Goal: Task Accomplishment & Management: Use online tool/utility

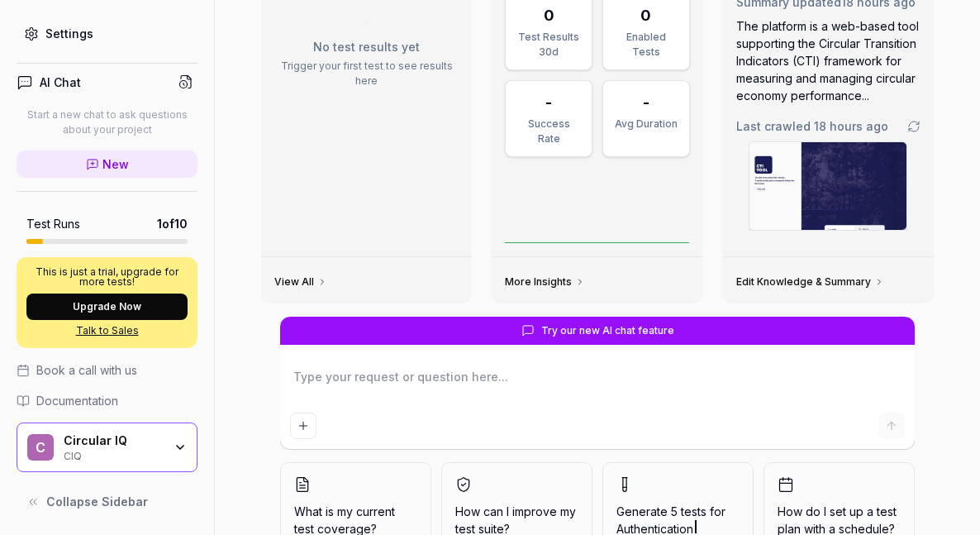
scroll to position [200, 0]
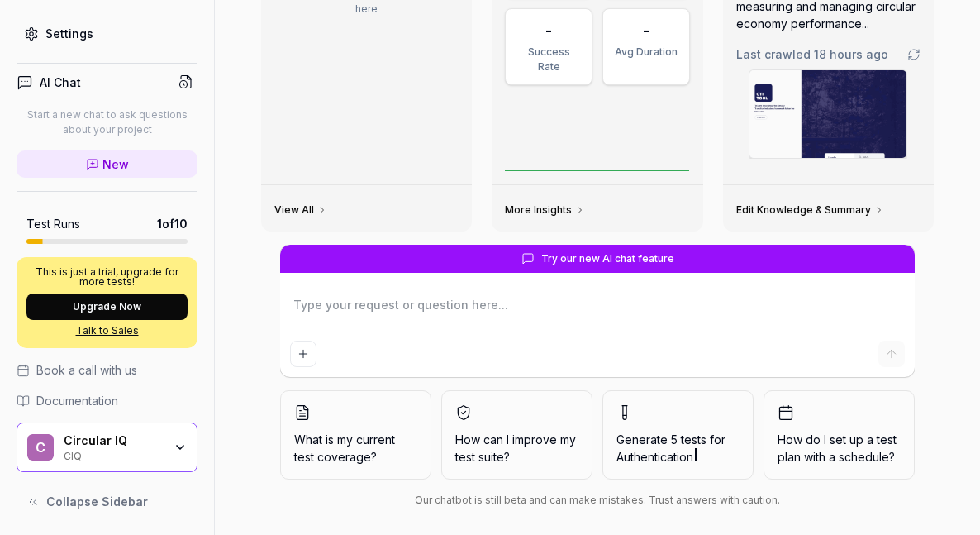
click at [169, 438] on div "Circular IQ CIQ" at bounding box center [119, 447] width 110 height 28
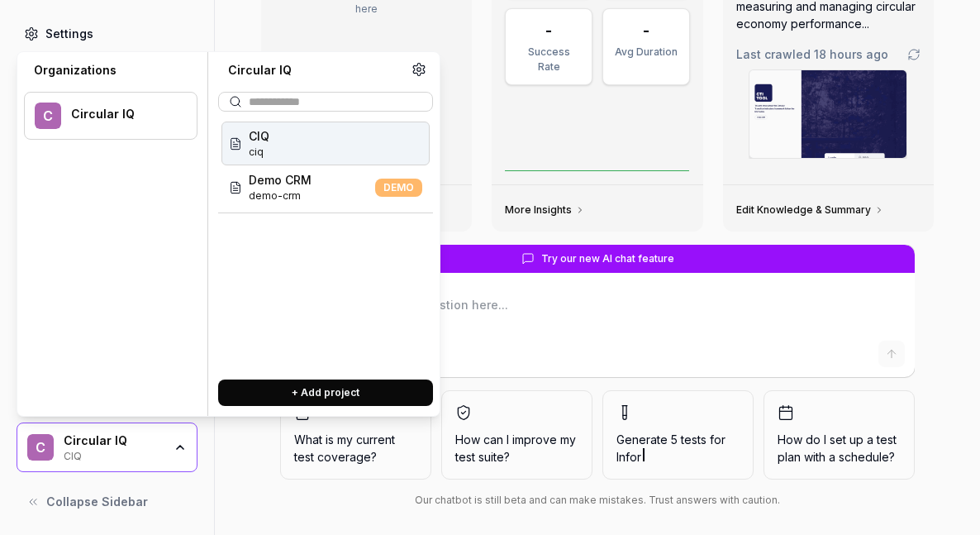
click at [307, 147] on div "CIQ ciq" at bounding box center [326, 144] width 208 height 44
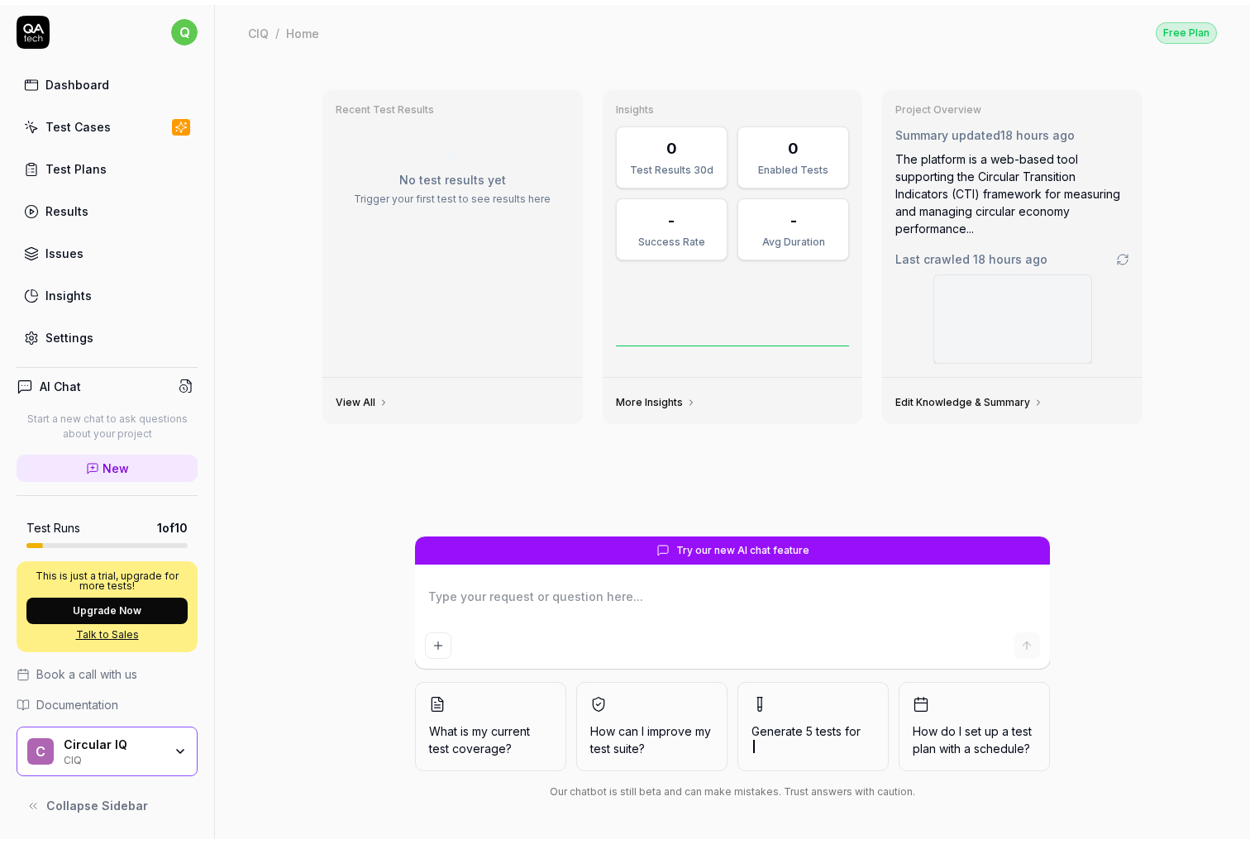
scroll to position [0, 0]
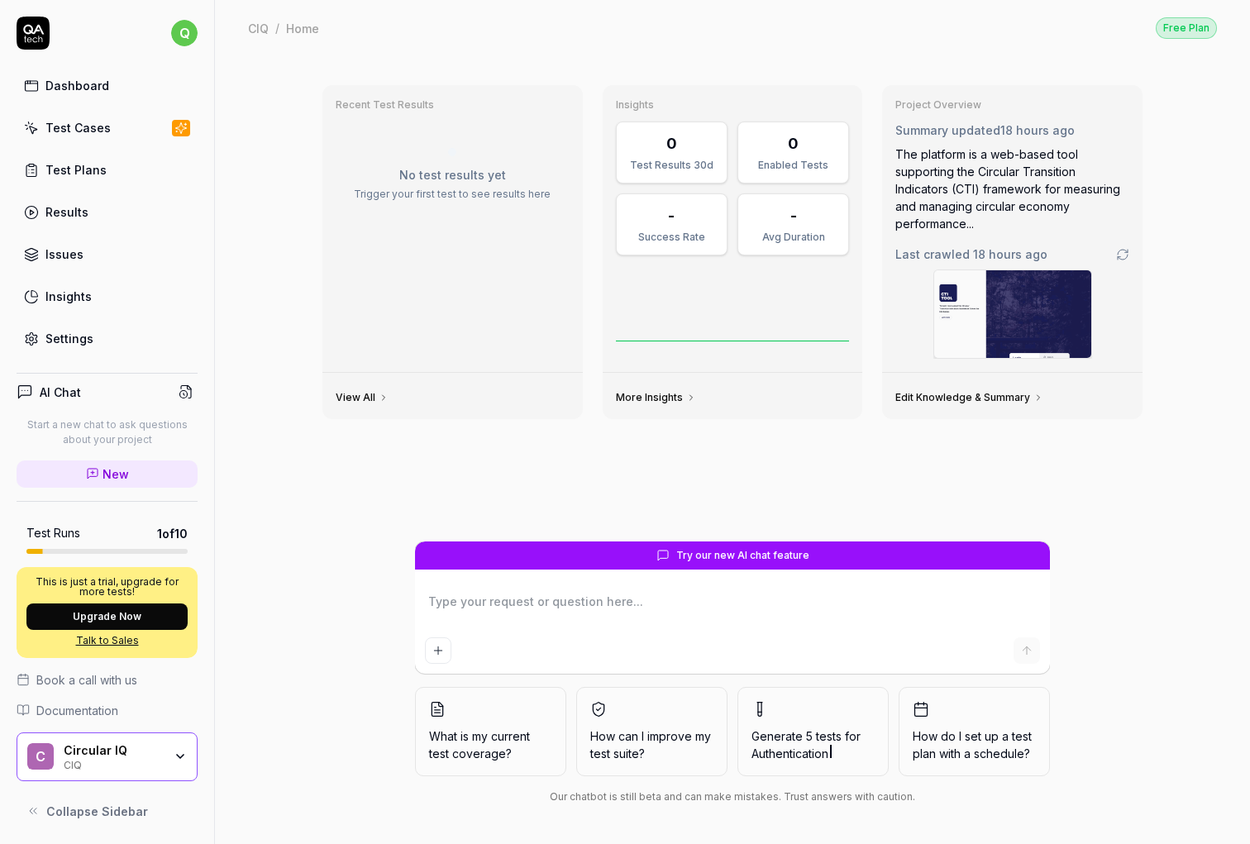
click at [115, 86] on link "Dashboard" at bounding box center [107, 85] width 181 height 32
click at [50, 126] on div "Test Cases" at bounding box center [77, 127] width 65 height 17
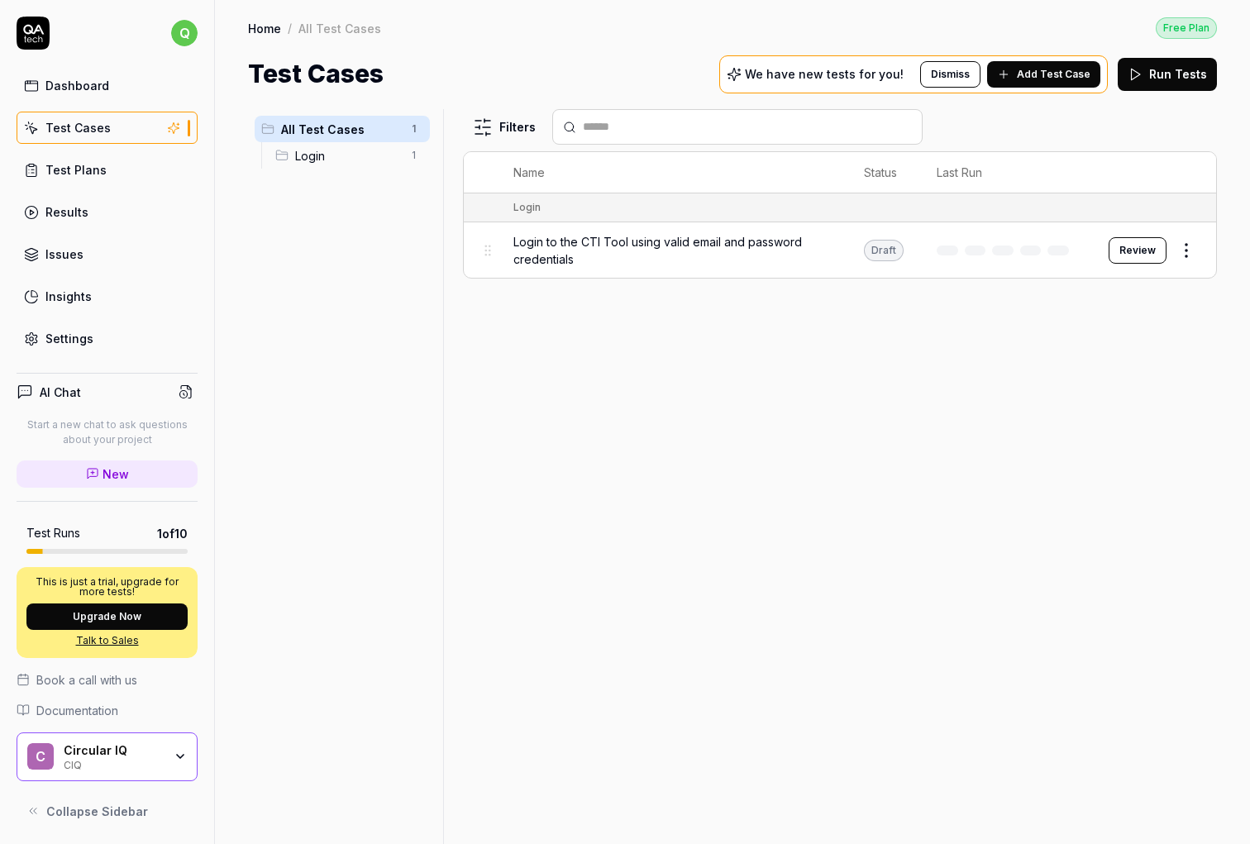
click at [980, 73] on span "Add Test Case" at bounding box center [1054, 74] width 74 height 15
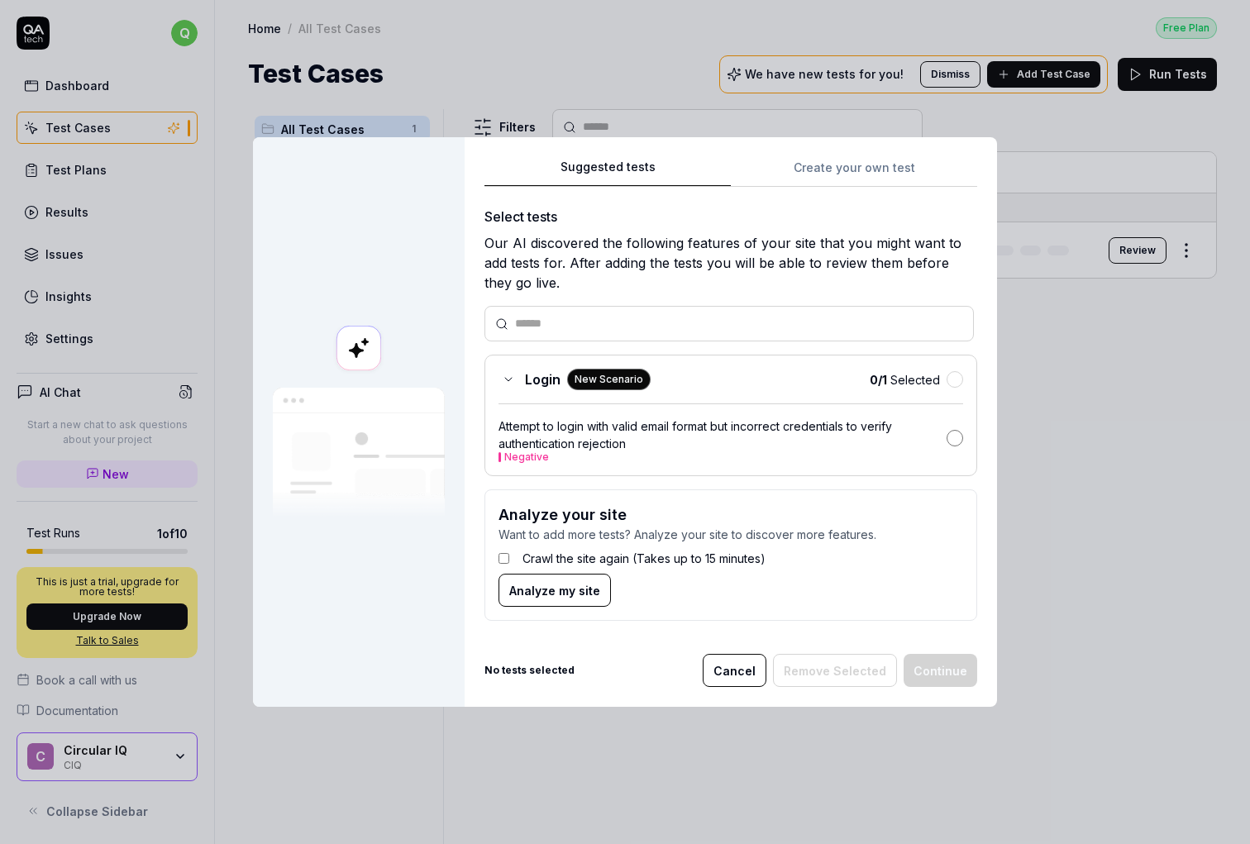
click at [954, 436] on button "button" at bounding box center [955, 438] width 17 height 17
click at [938, 534] on button "Continue" at bounding box center [941, 670] width 74 height 33
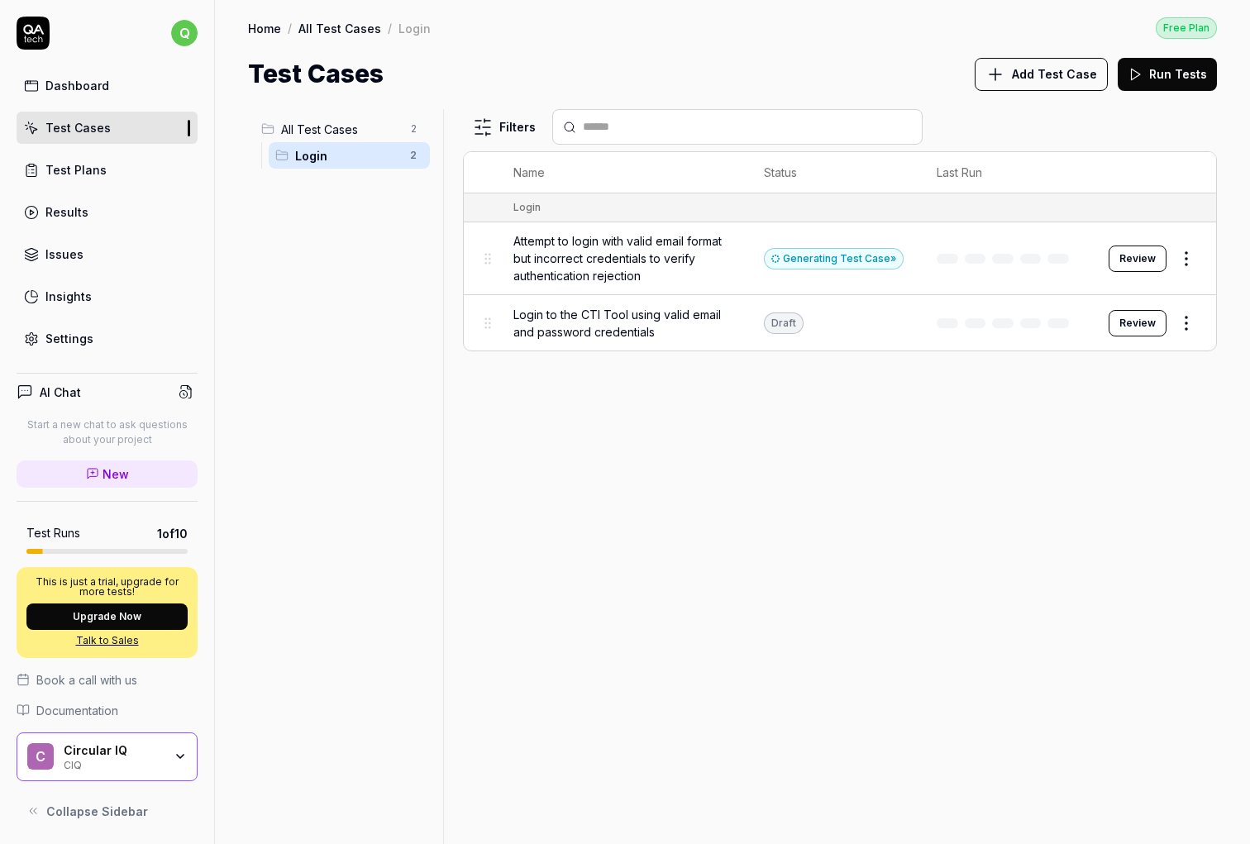
click at [663, 254] on span "Attempt to login with valid email format but incorrect credentials to verify au…" at bounding box center [621, 258] width 217 height 52
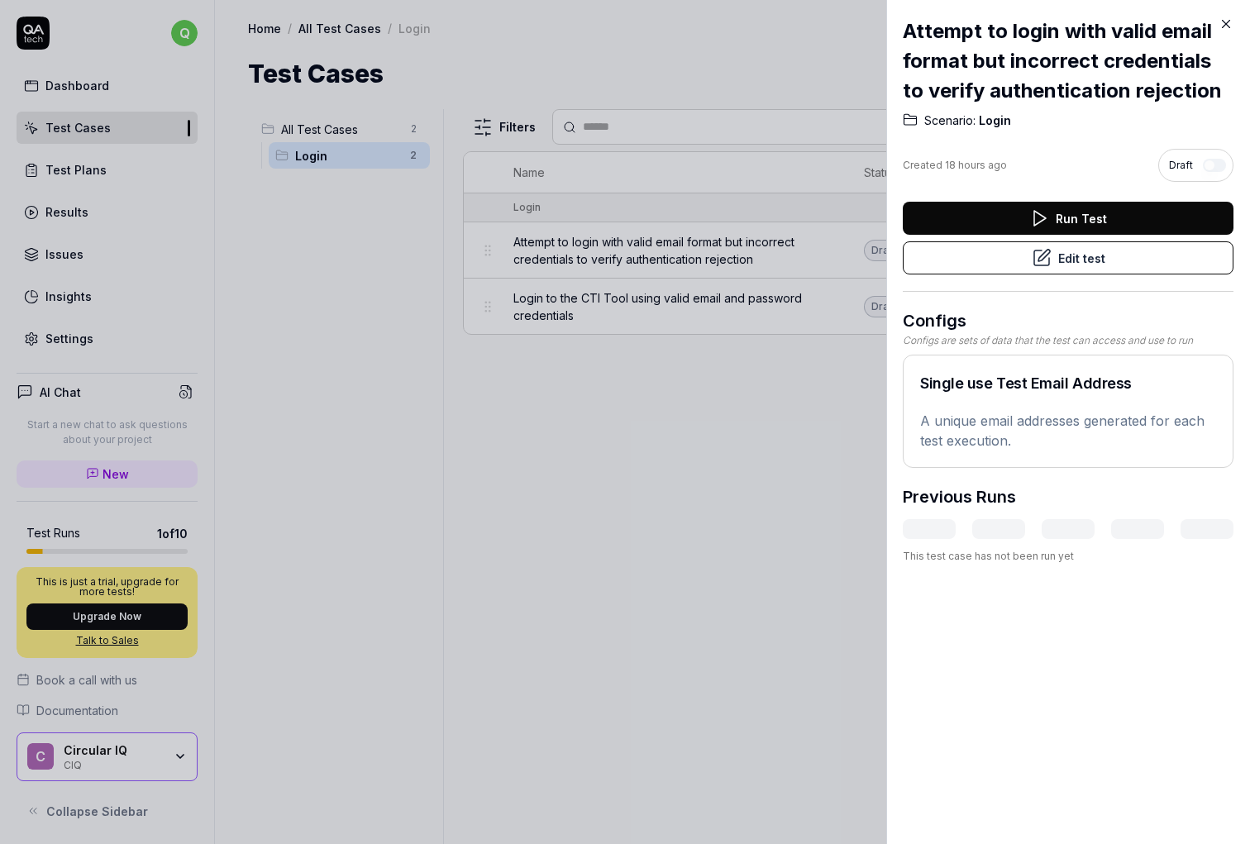
click at [980, 214] on button "Run Test" at bounding box center [1068, 218] width 331 height 33
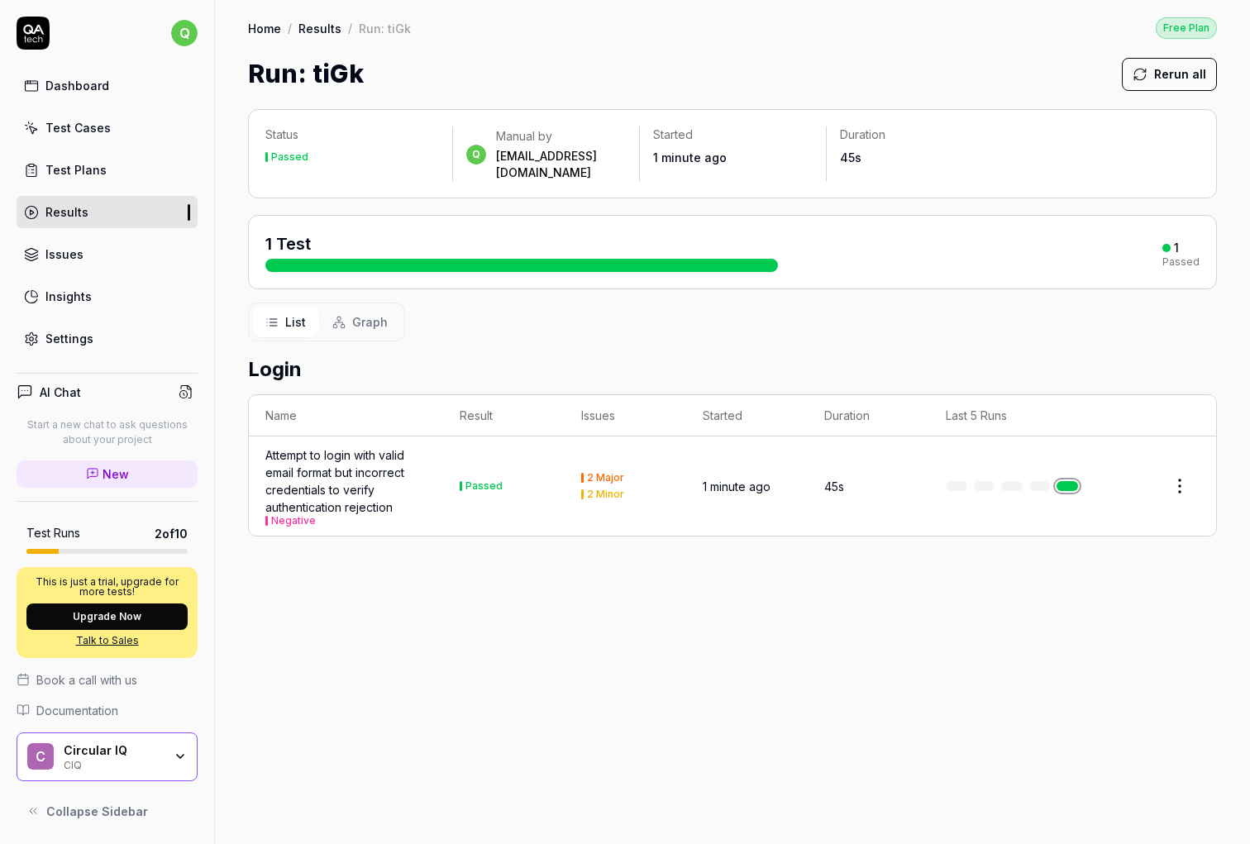
click at [596, 473] on div "2 Major" at bounding box center [605, 478] width 37 height 10
click at [101, 253] on link "Issues" at bounding box center [107, 254] width 181 height 32
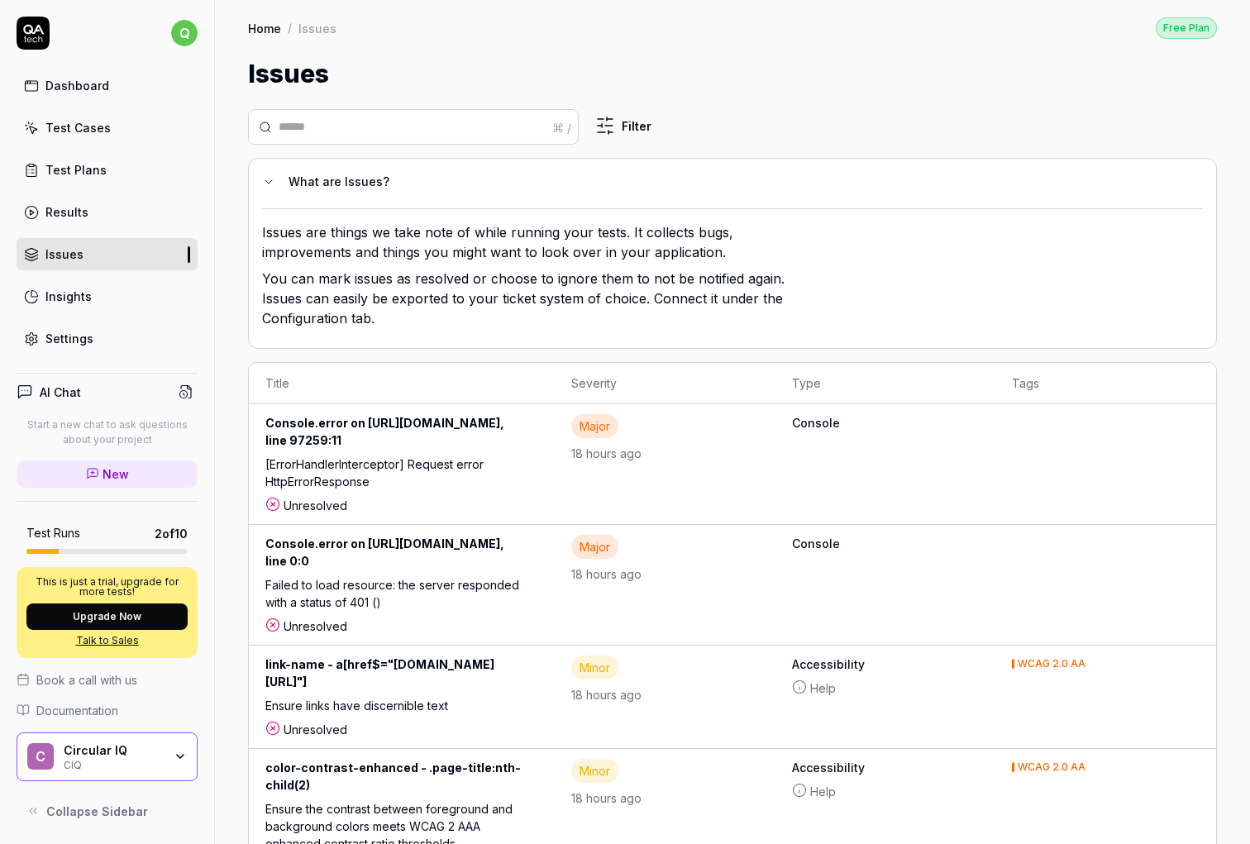
click at [321, 479] on div "[ErrorHandlerInterceptor] Request error HttpErrorResponse" at bounding box center [401, 476] width 273 height 41
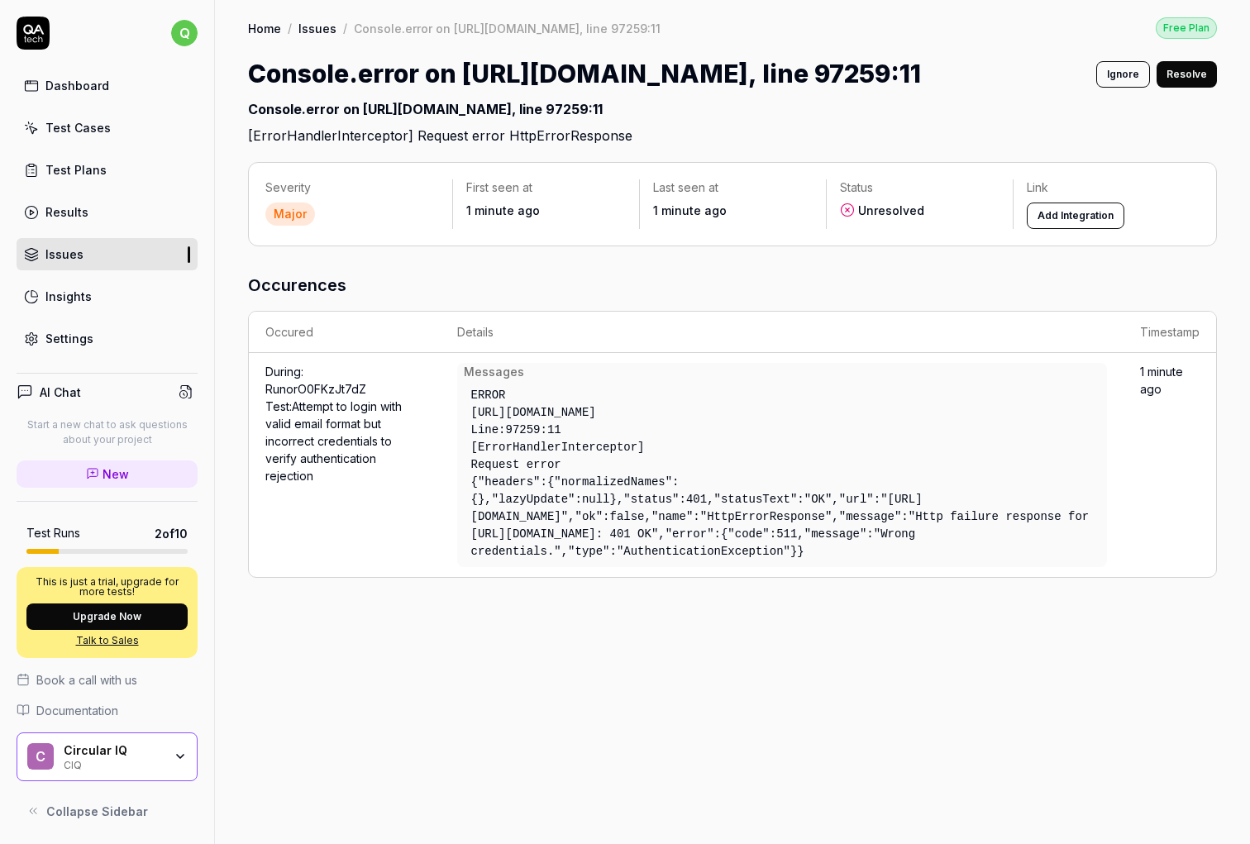
click at [83, 252] on link "Issues" at bounding box center [107, 254] width 181 height 32
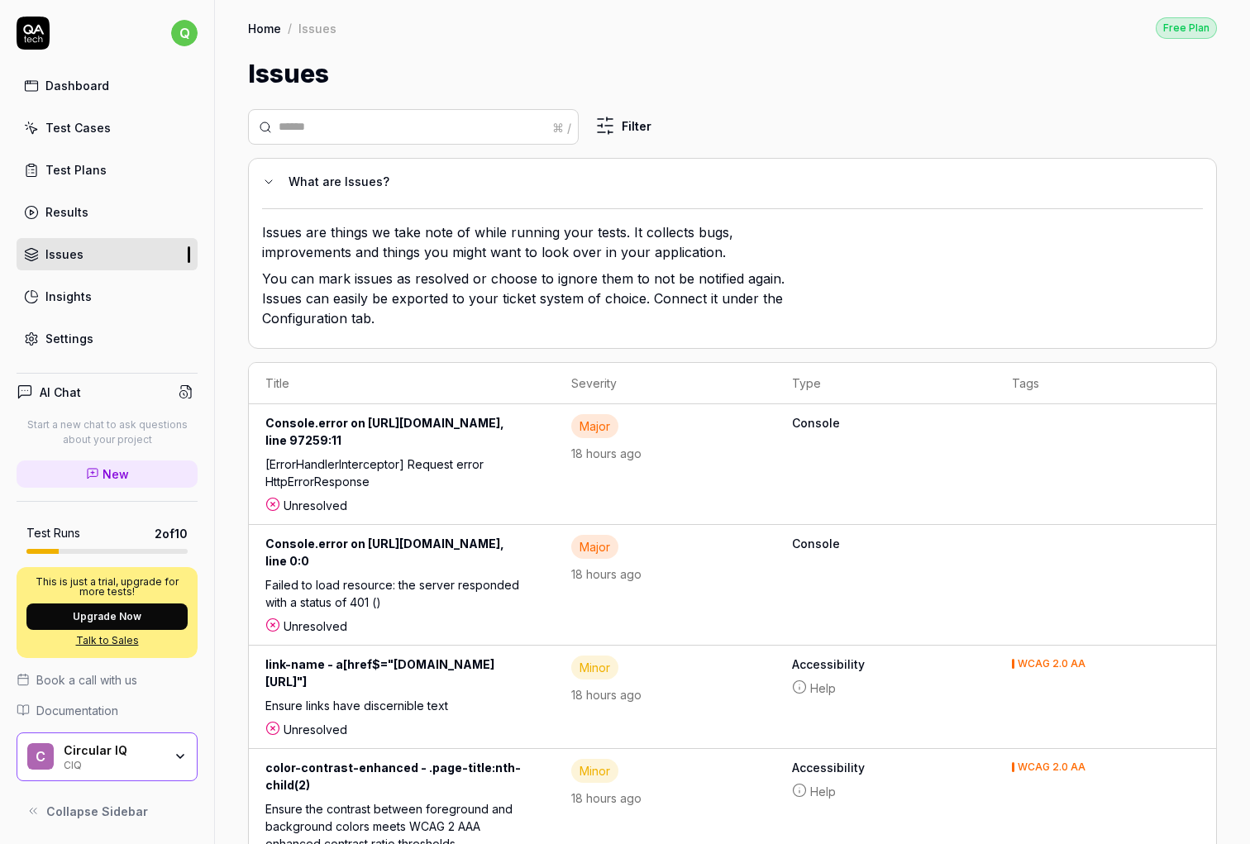
click at [87, 225] on link "Results" at bounding box center [107, 212] width 181 height 32
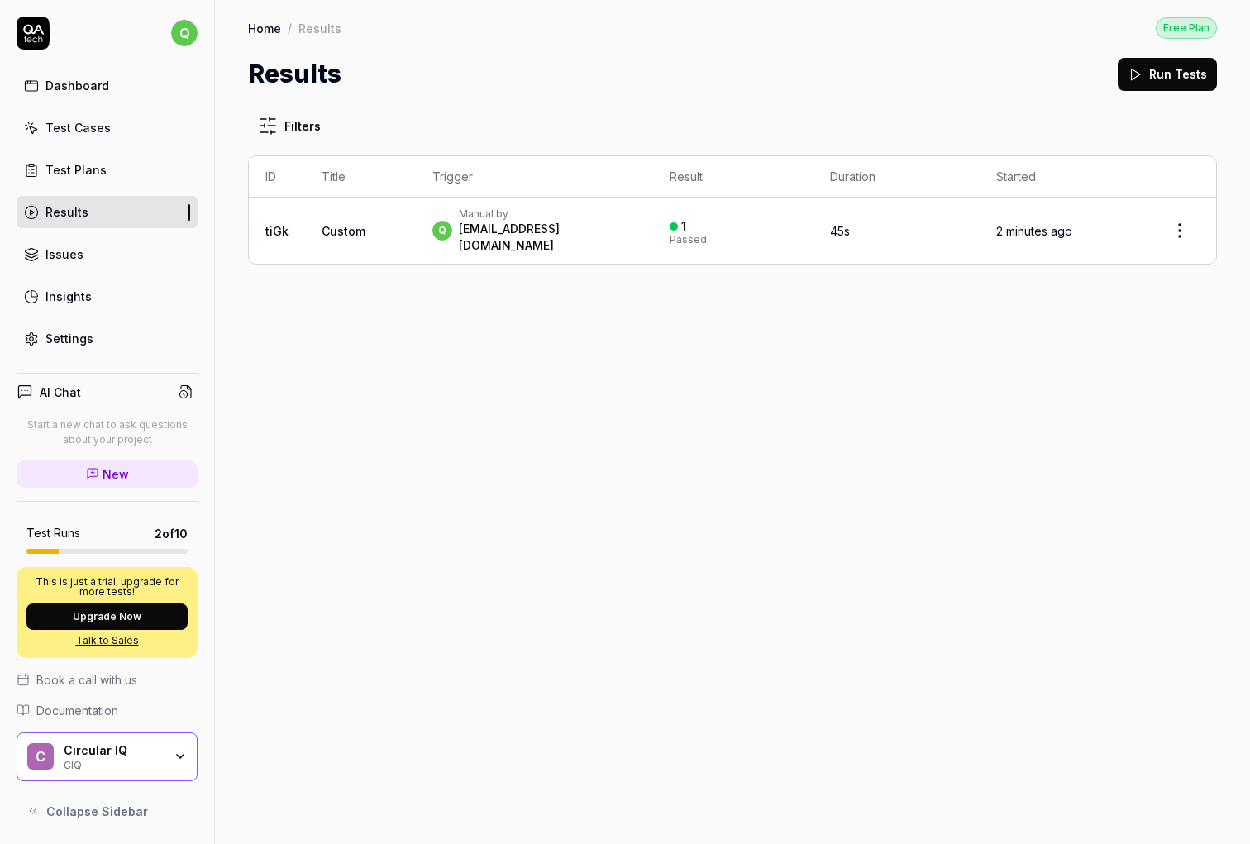
click at [94, 156] on link "Test Plans" at bounding box center [107, 170] width 181 height 32
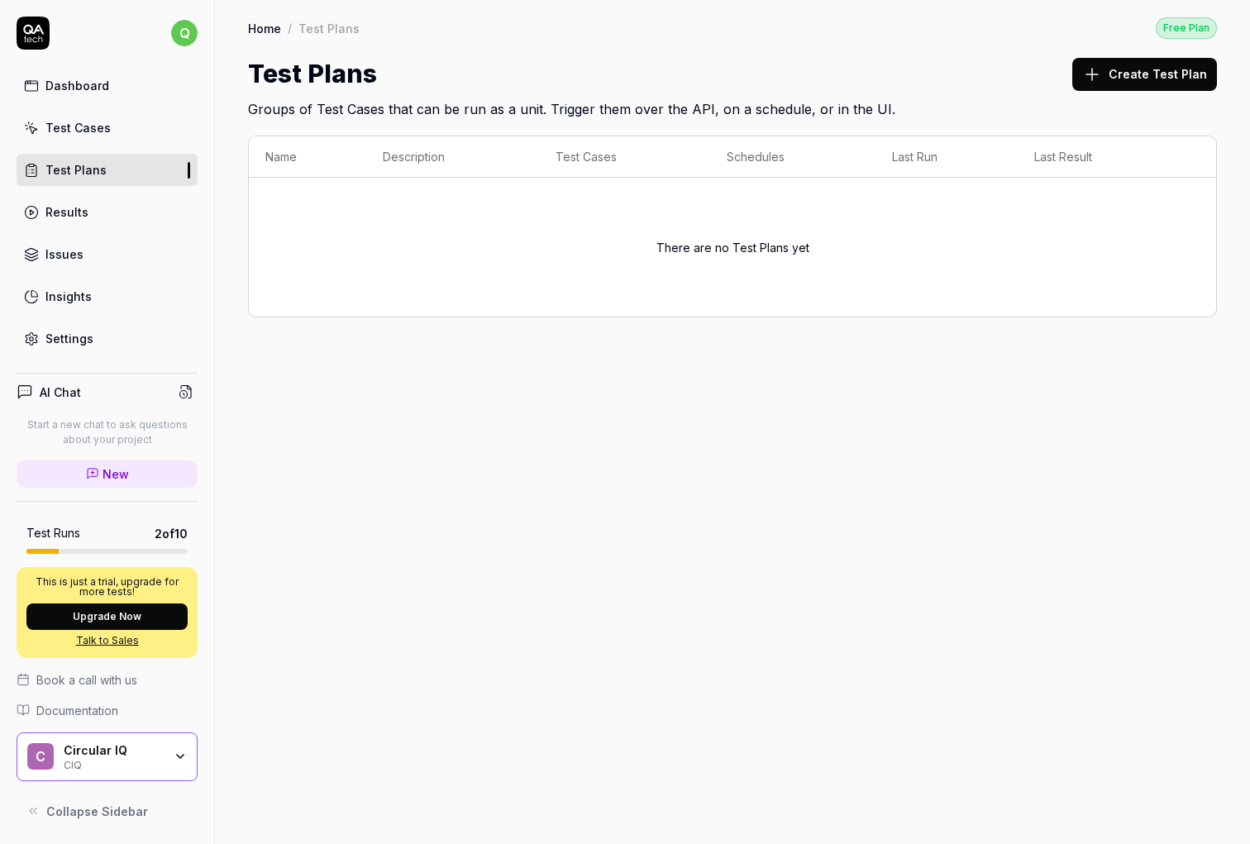
click at [93, 131] on div "Test Cases" at bounding box center [77, 127] width 65 height 17
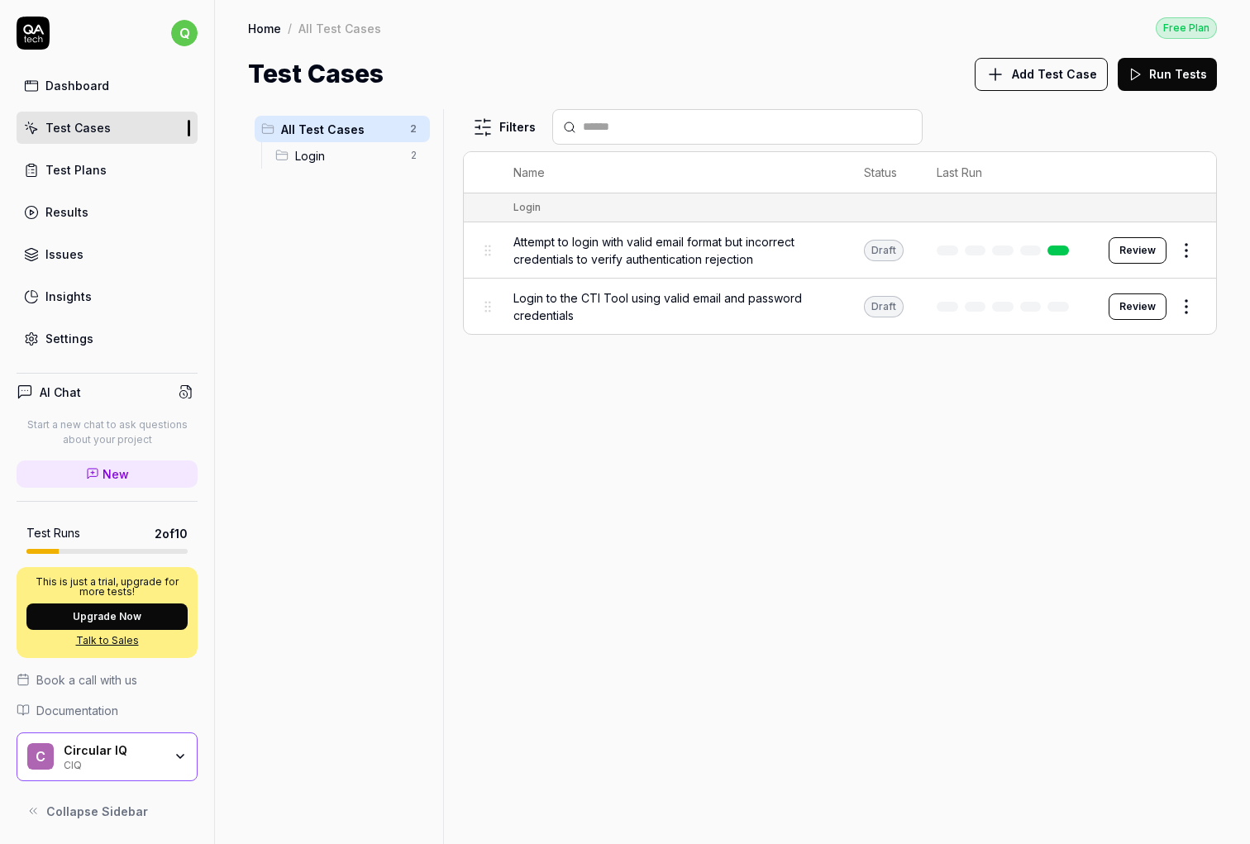
click at [365, 149] on span "Login" at bounding box center [347, 155] width 105 height 17
click at [980, 302] on div at bounding box center [1006, 307] width 139 height 10
click at [980, 306] on button "Review" at bounding box center [1138, 306] width 58 height 26
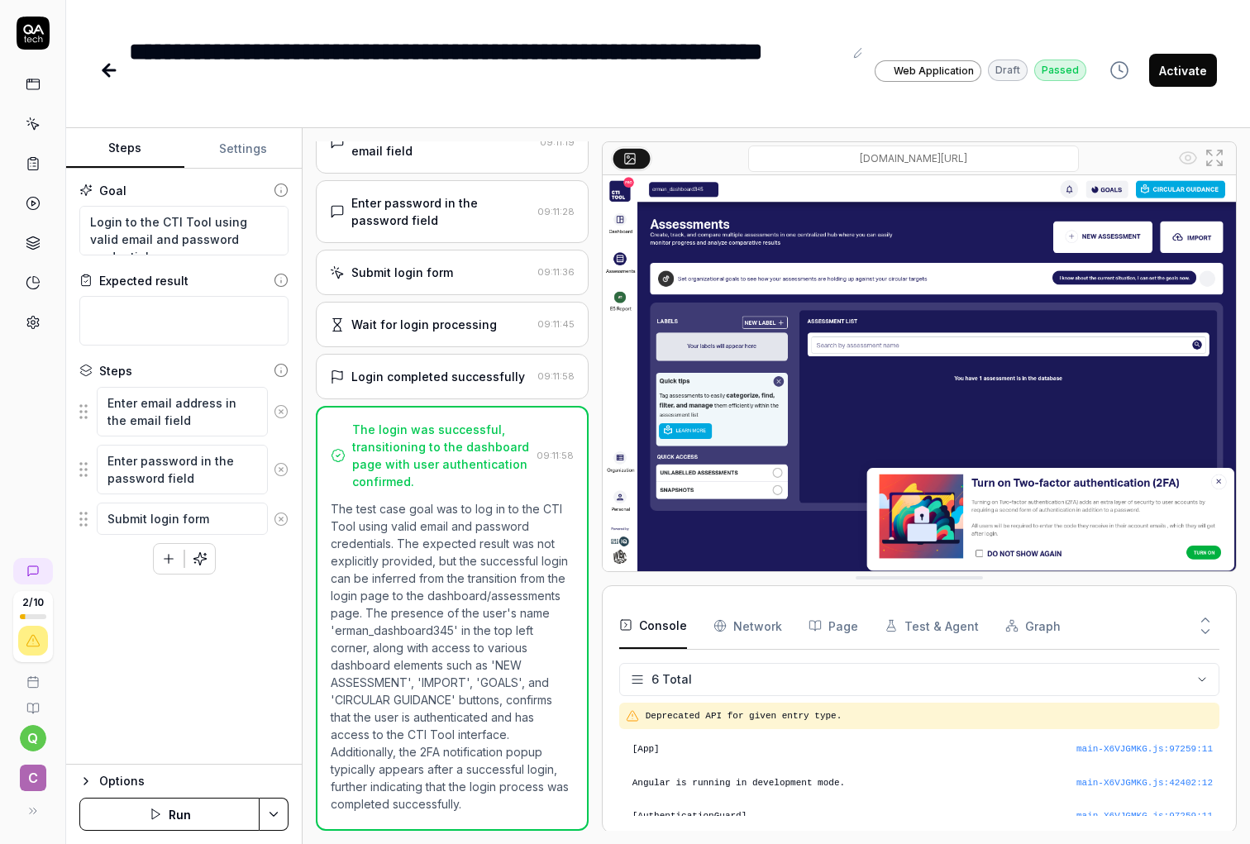
scroll to position [79, 0]
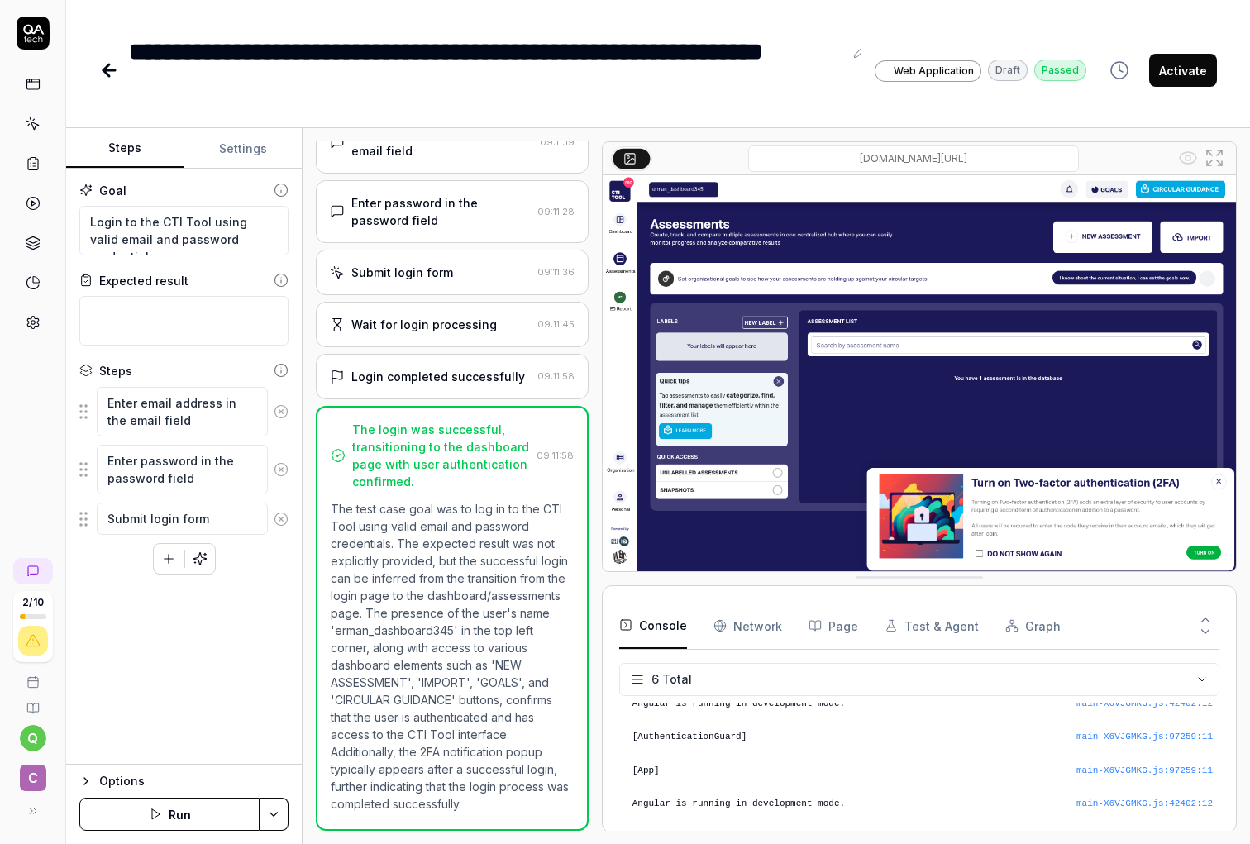
type textarea "*"
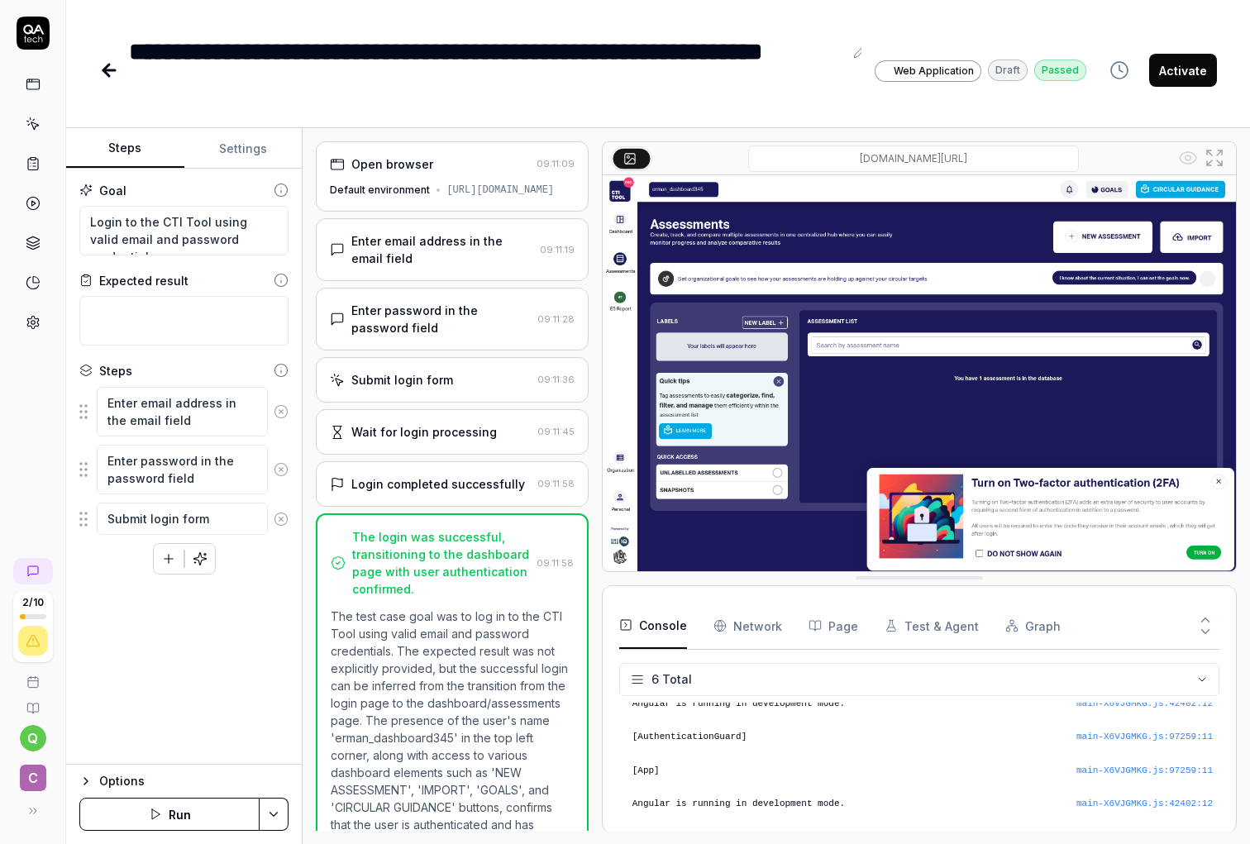
click at [31, 212] on link at bounding box center [33, 203] width 30 height 30
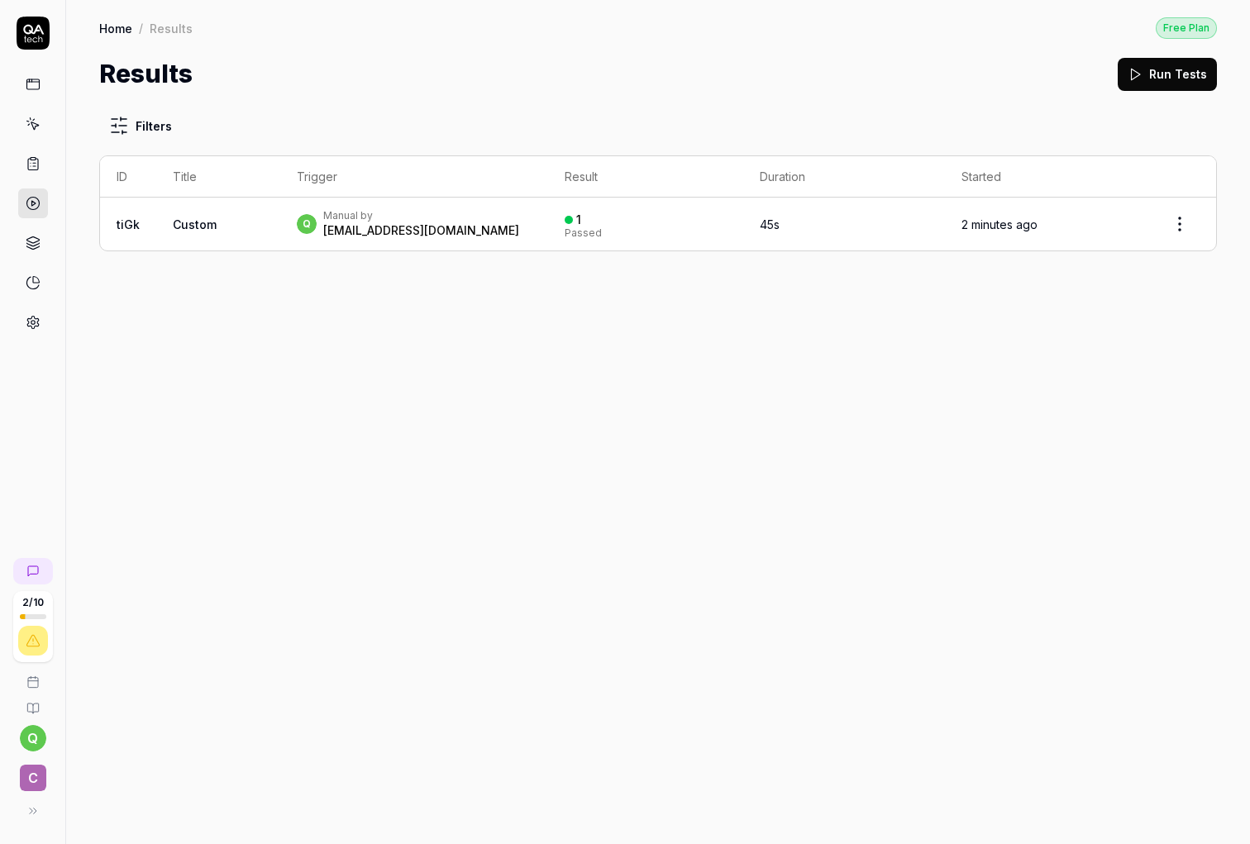
click at [529, 212] on td "q Manual by [EMAIL_ADDRESS][DOMAIN_NAME]" at bounding box center [414, 224] width 269 height 53
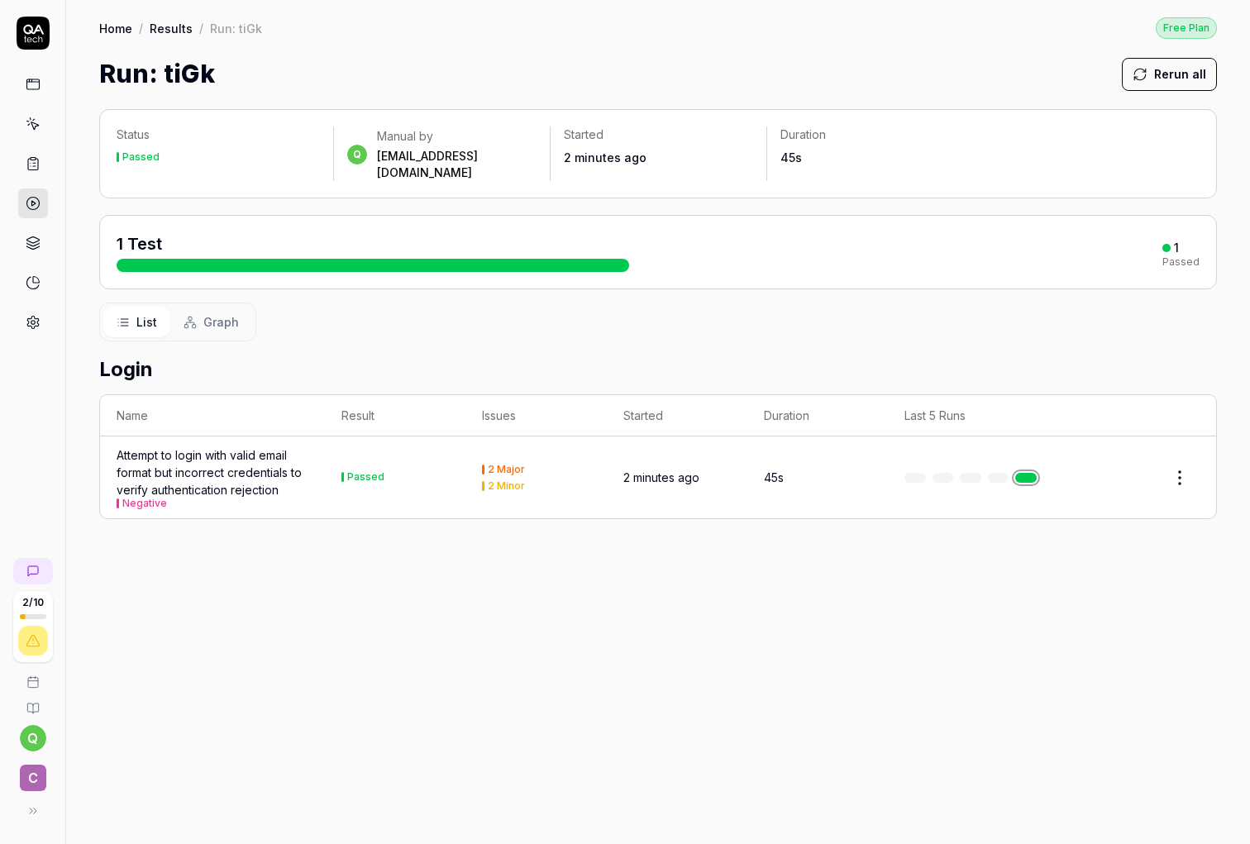
click at [243, 307] on button "Graph" at bounding box center [211, 322] width 82 height 31
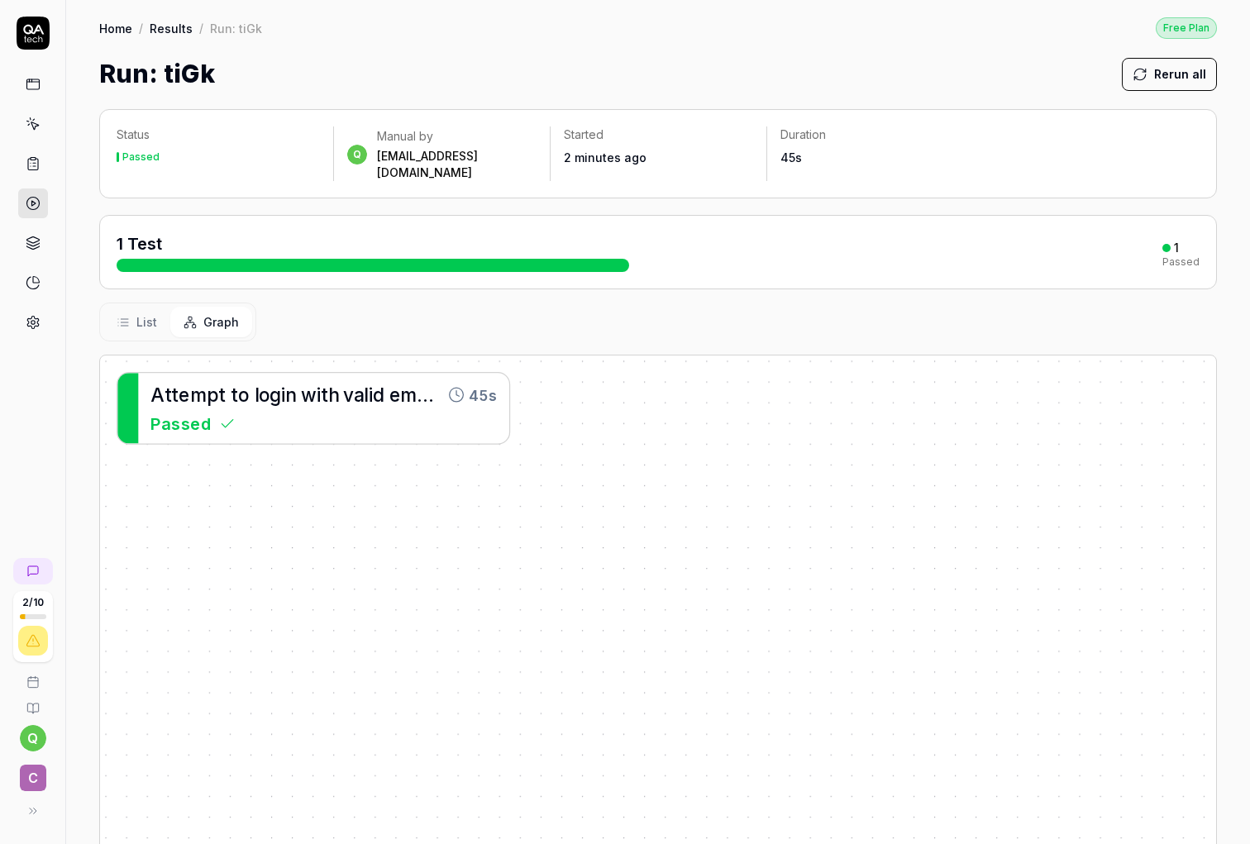
click at [142, 313] on span "List" at bounding box center [146, 321] width 21 height 17
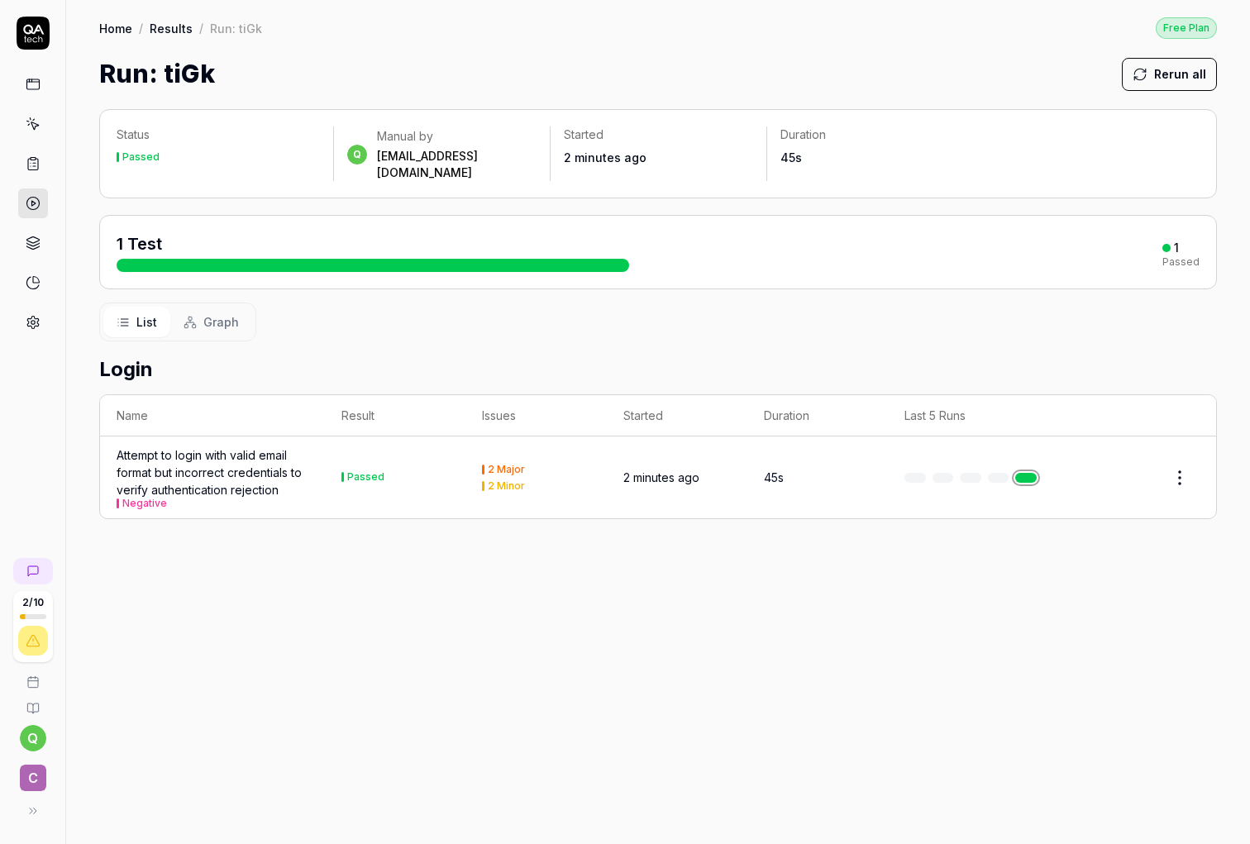
click at [36, 171] on link at bounding box center [33, 164] width 30 height 30
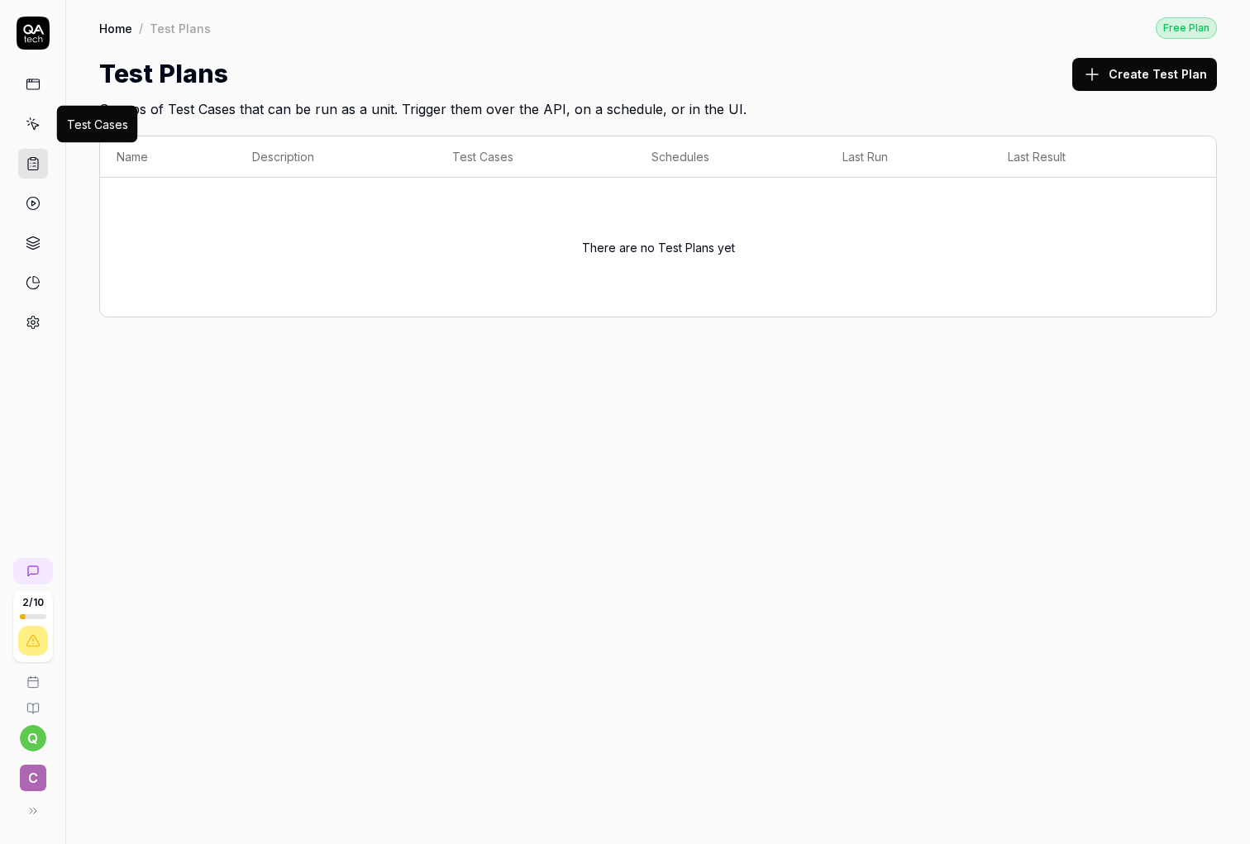
click at [35, 118] on icon at bounding box center [33, 124] width 15 height 15
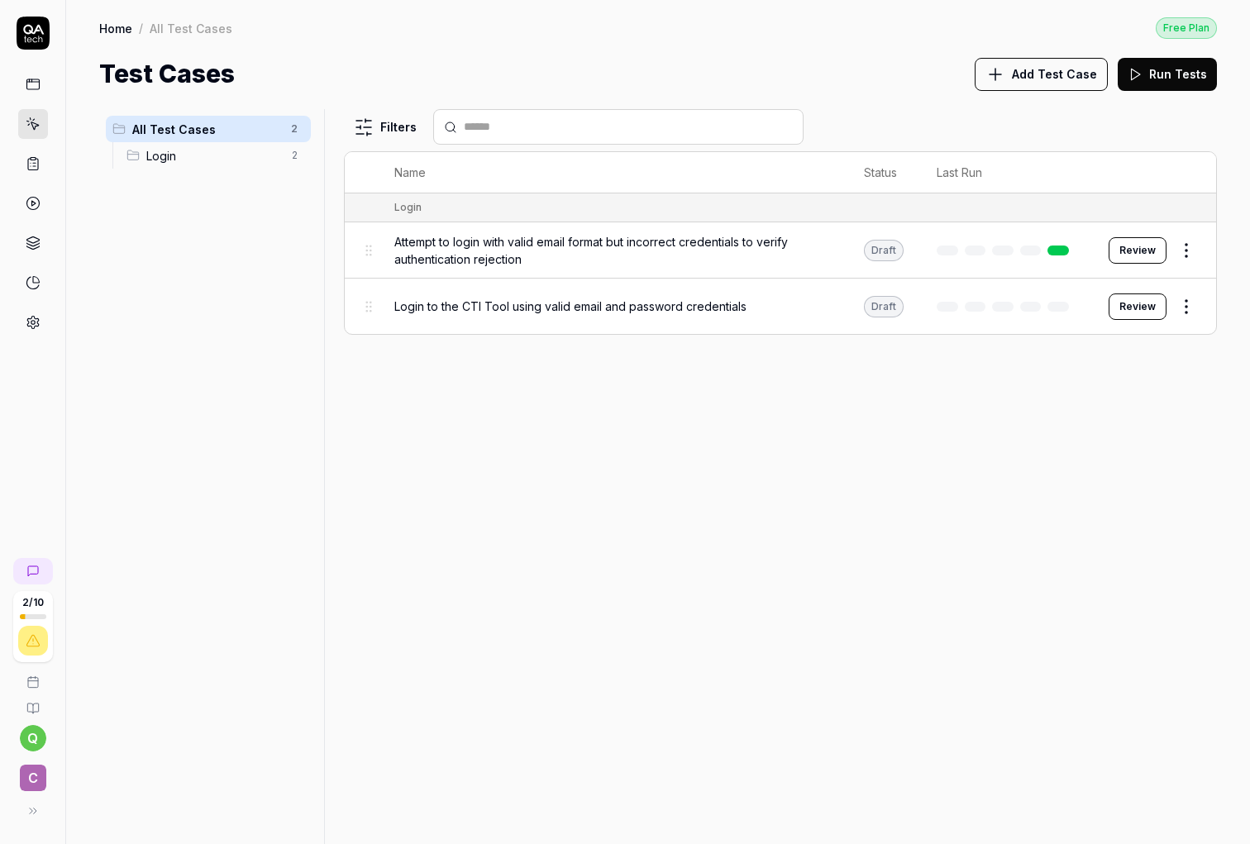
click at [211, 149] on span "Login" at bounding box center [213, 155] width 135 height 17
click at [980, 307] on html "2 / 10 q C Home / All Test Cases / Login Free Plan Home / All Test Cases / Logi…" at bounding box center [625, 422] width 1250 height 844
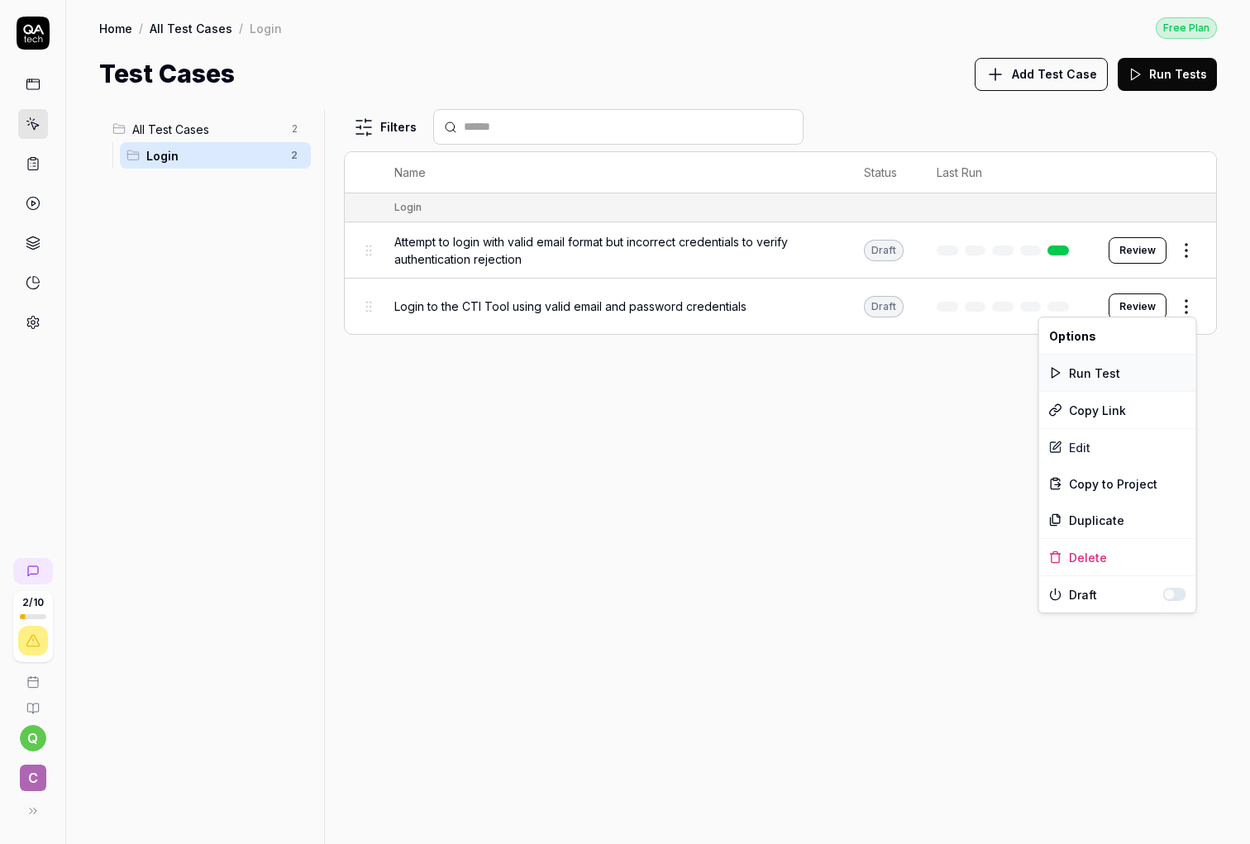
click at [980, 366] on div "Run Test" at bounding box center [1117, 373] width 157 height 36
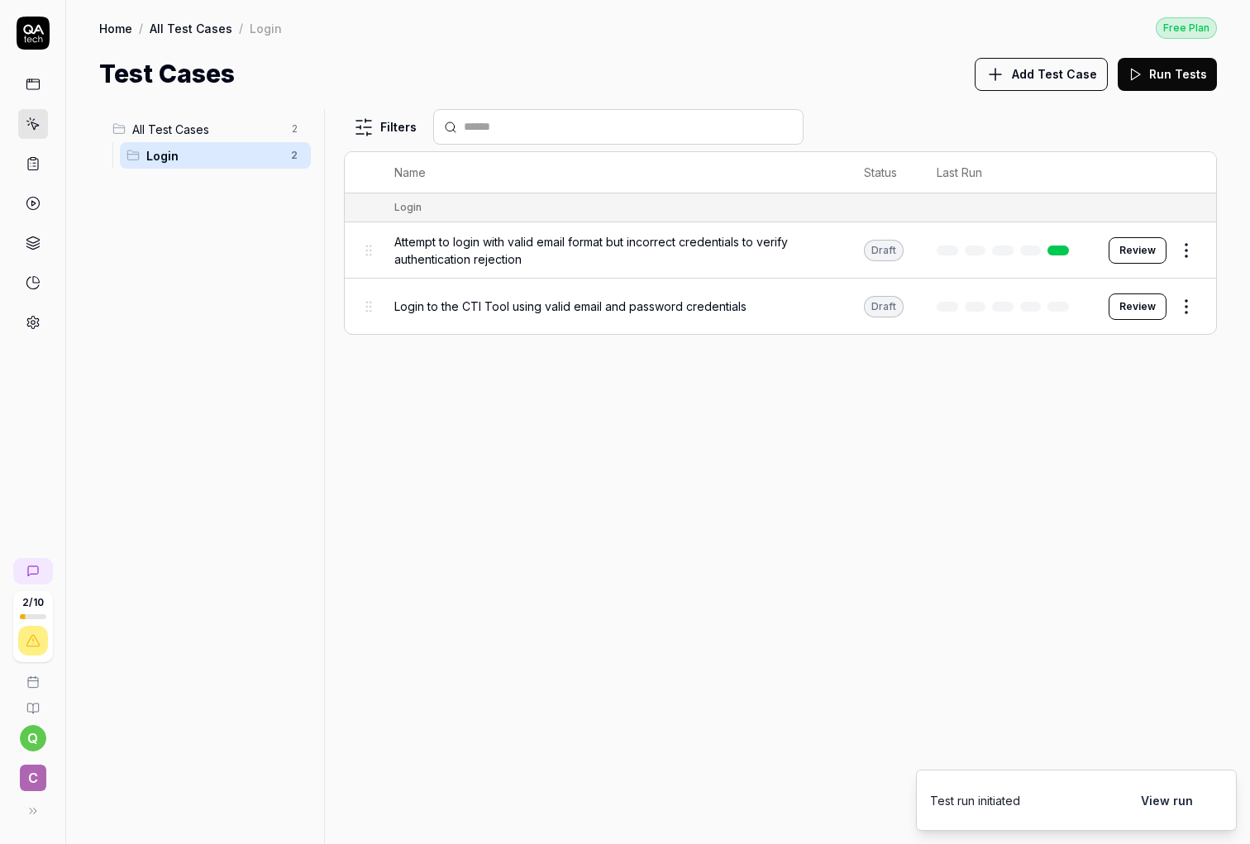
click at [33, 204] on polygon at bounding box center [33, 203] width 4 height 5
